Goal: Find specific page/section: Find specific page/section

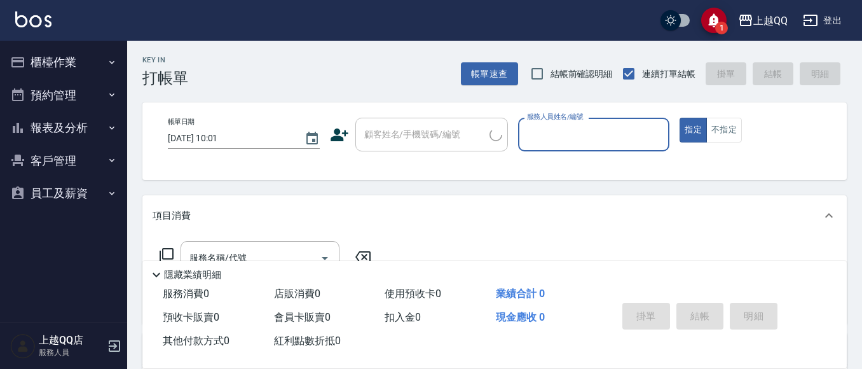
click at [60, 61] on button "櫃檯作業" at bounding box center [63, 62] width 117 height 33
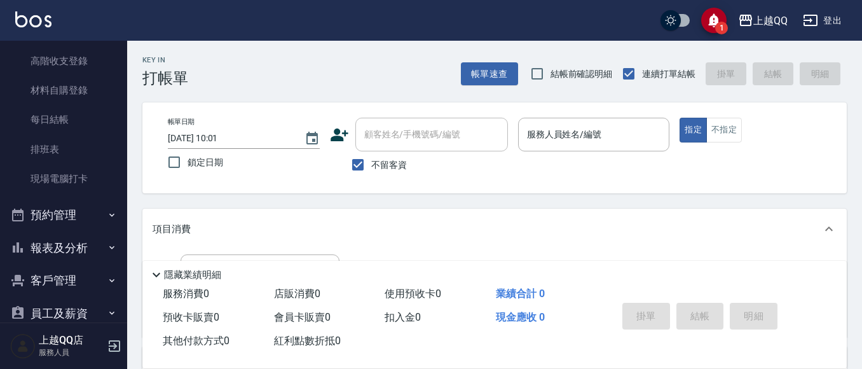
scroll to position [207, 0]
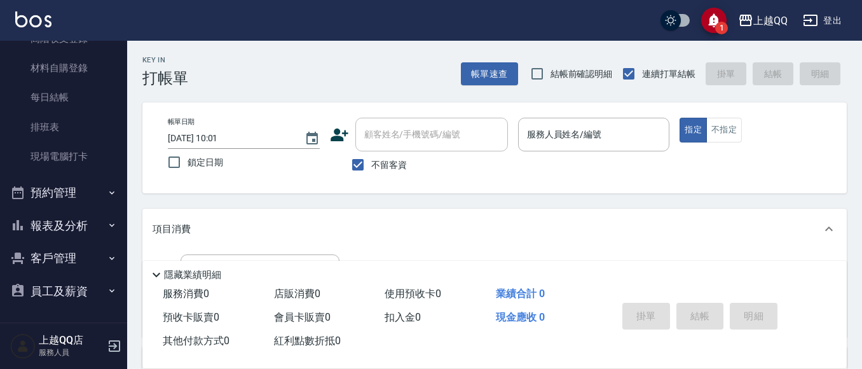
click at [52, 220] on button "報表及分析" at bounding box center [63, 225] width 117 height 33
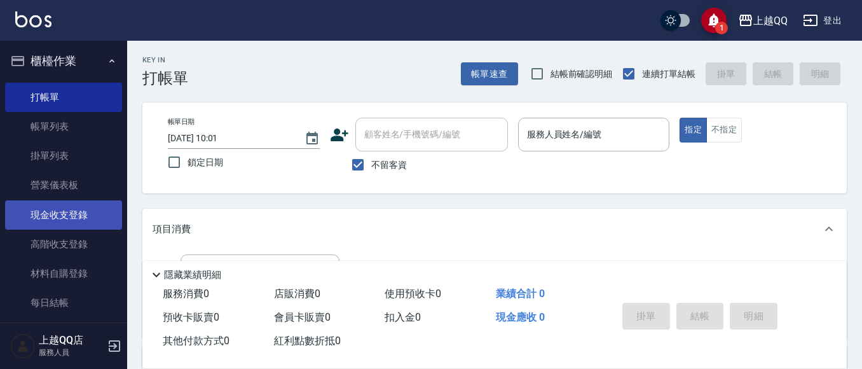
scroll to position [0, 0]
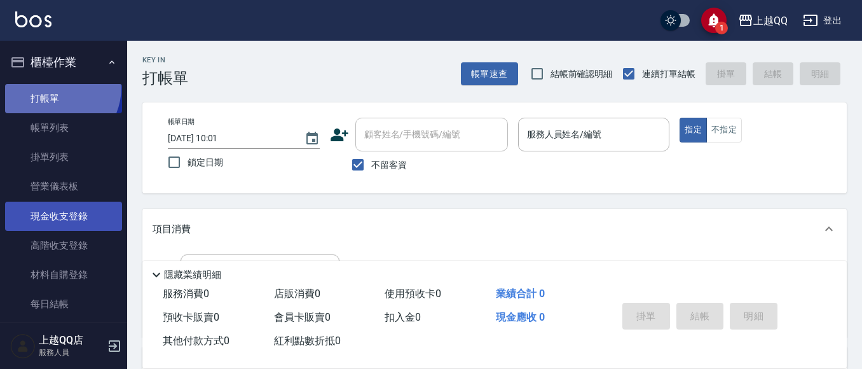
click at [52, 87] on link "打帳單" at bounding box center [63, 98] width 117 height 29
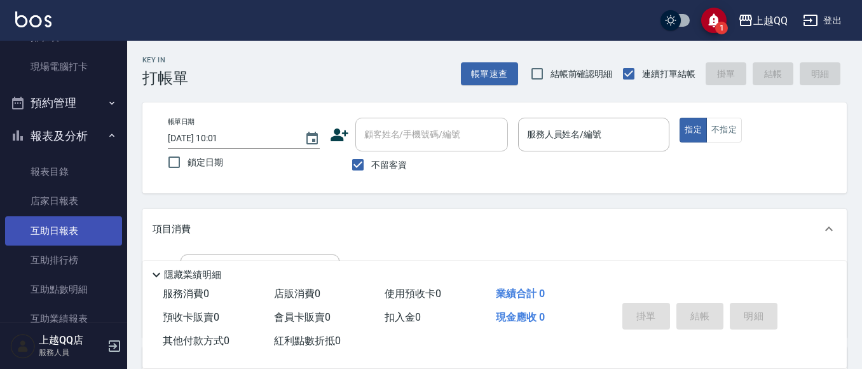
scroll to position [509, 0]
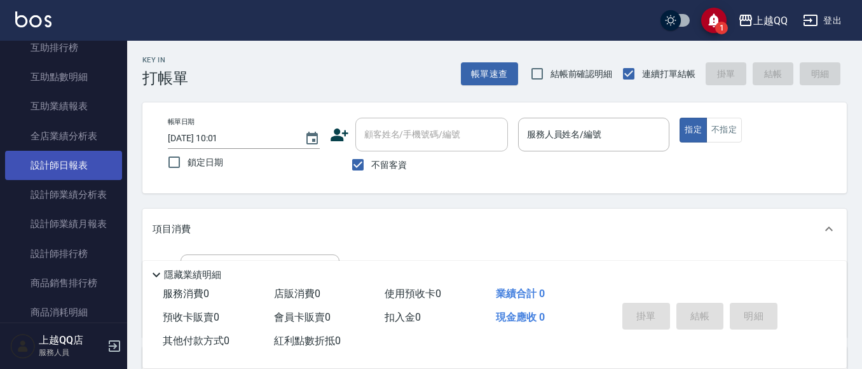
click at [87, 178] on link "設計師日報表" at bounding box center [63, 165] width 117 height 29
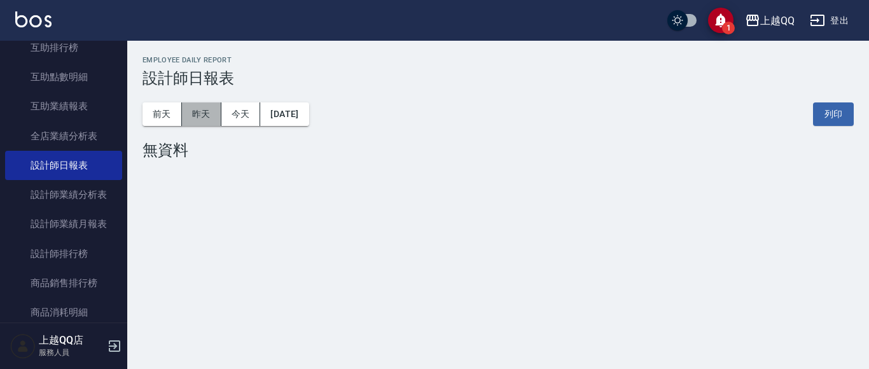
click at [186, 111] on button "昨天" at bounding box center [201, 114] width 39 height 24
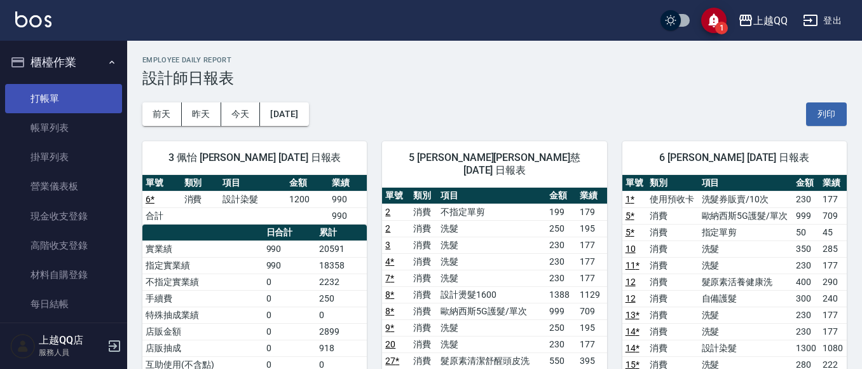
click at [79, 88] on link "打帳單" at bounding box center [63, 98] width 117 height 29
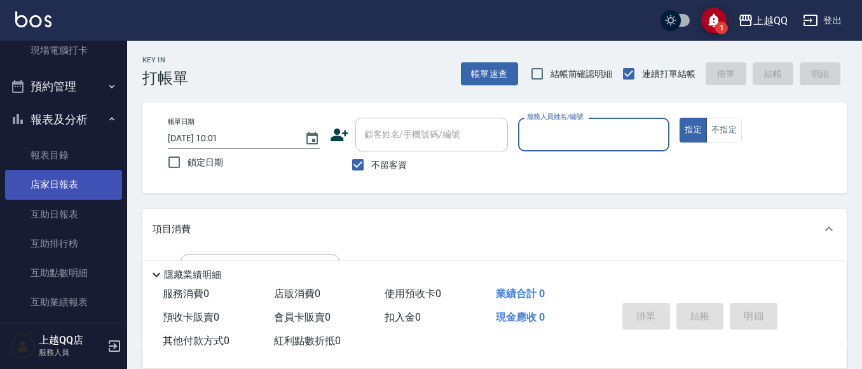
scroll to position [318, 0]
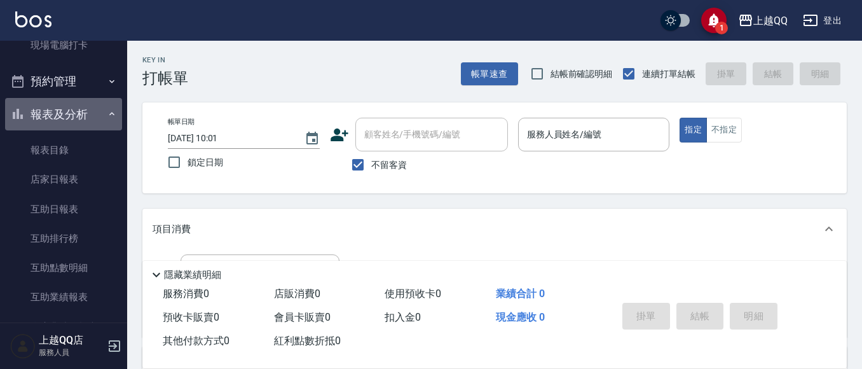
click at [84, 111] on button "報表及分析" at bounding box center [63, 114] width 117 height 33
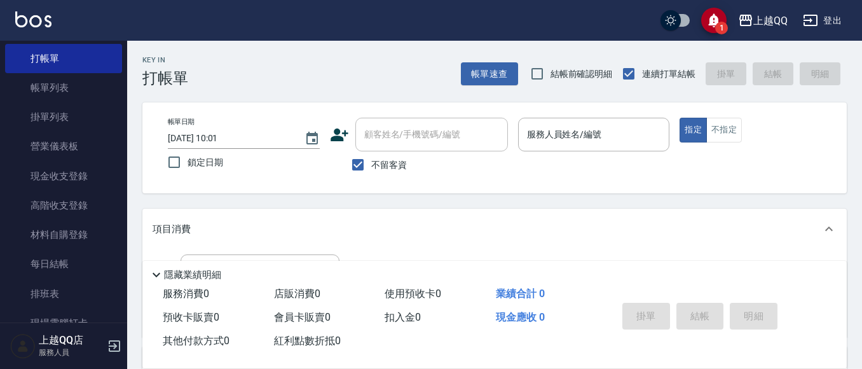
scroll to position [39, 0]
